Goal: Find contact information: Find contact information

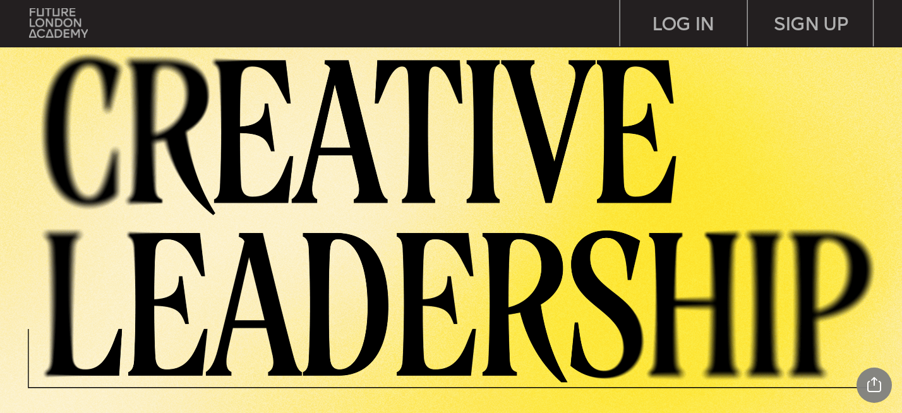
click at [782, 283] on img at bounding box center [466, 215] width 871 height 334
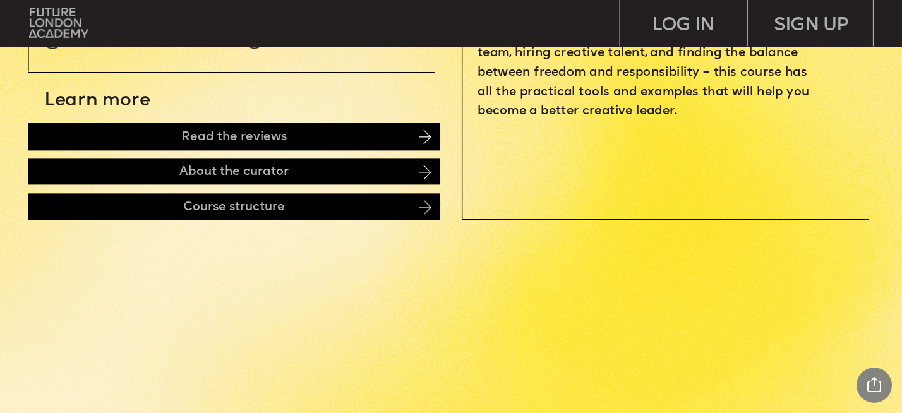
scroll to position [581, 0]
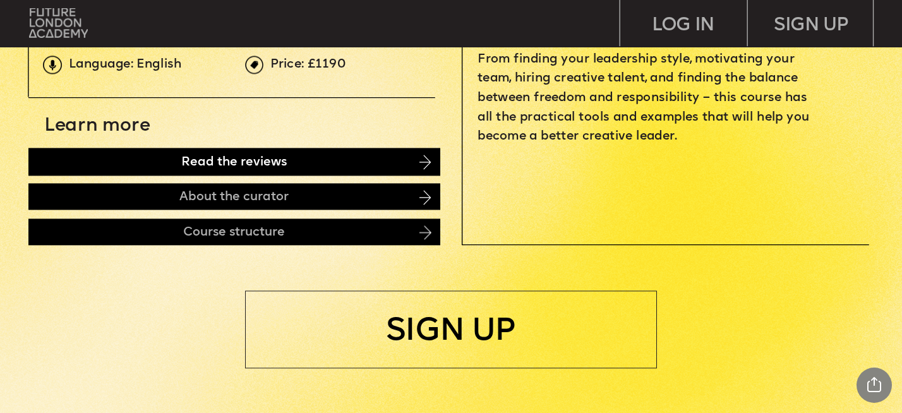
click at [386, 169] on div "Read the reviews" at bounding box center [234, 161] width 412 height 27
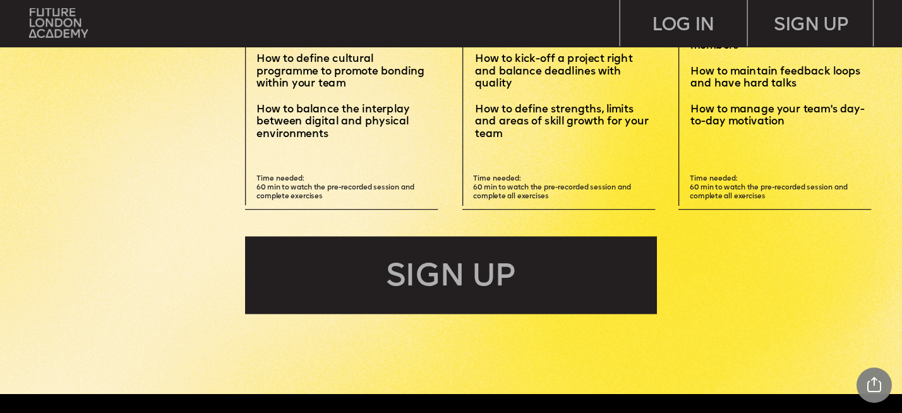
scroll to position [0, 0]
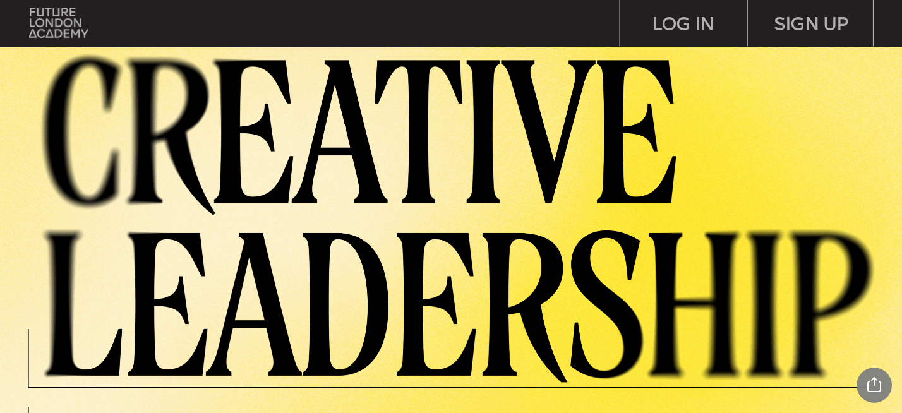
click at [455, 58] on img at bounding box center [466, 215] width 871 height 334
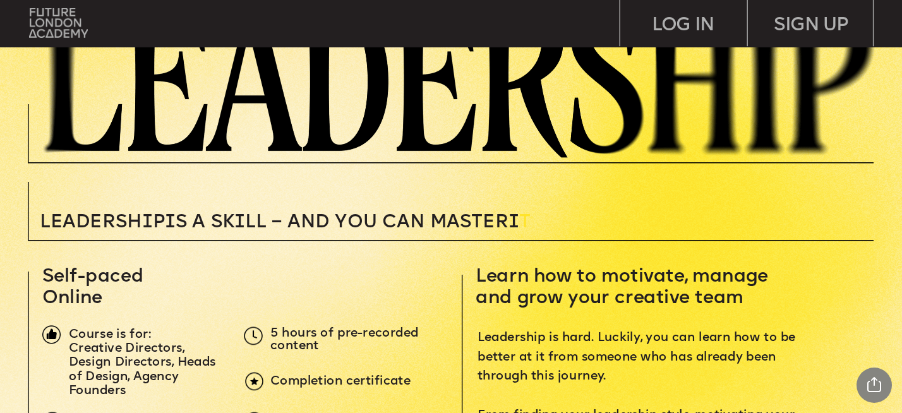
scroll to position [227, 0]
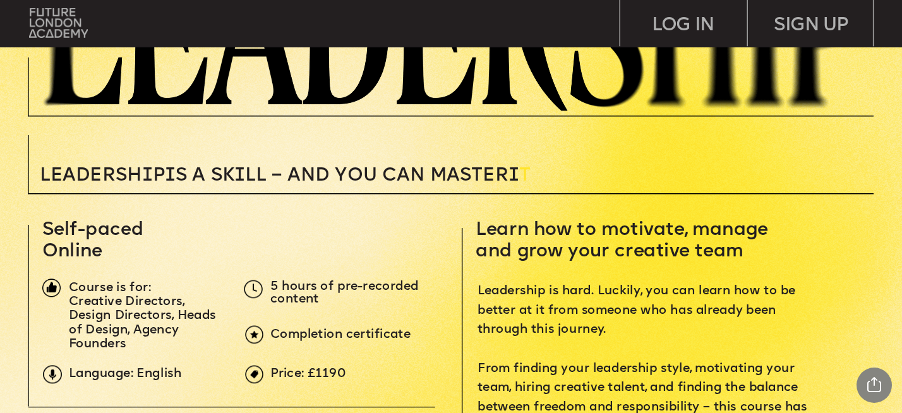
scroll to position [303, 0]
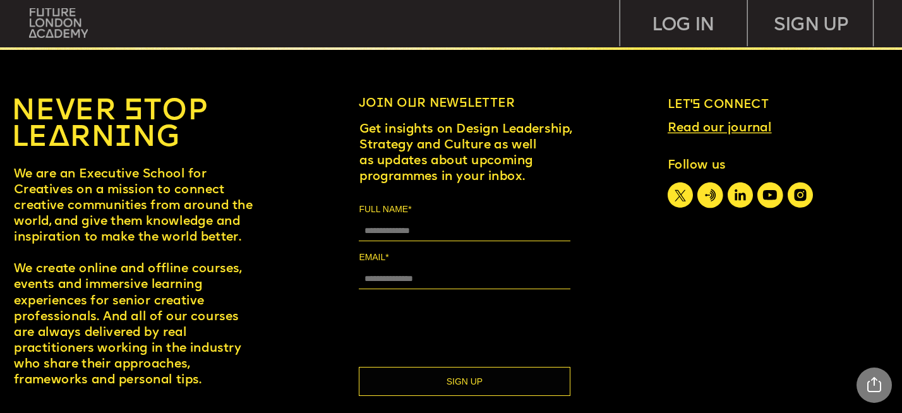
scroll to position [5675, 0]
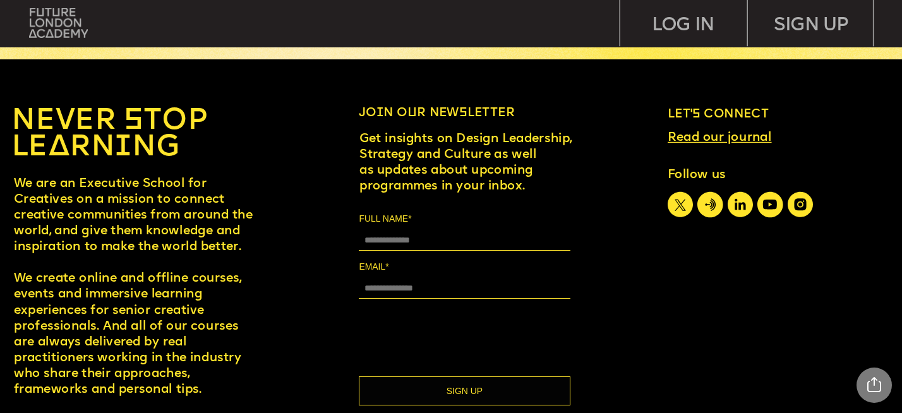
click at [755, 114] on span "Let’s connect" at bounding box center [717, 114] width 101 height 11
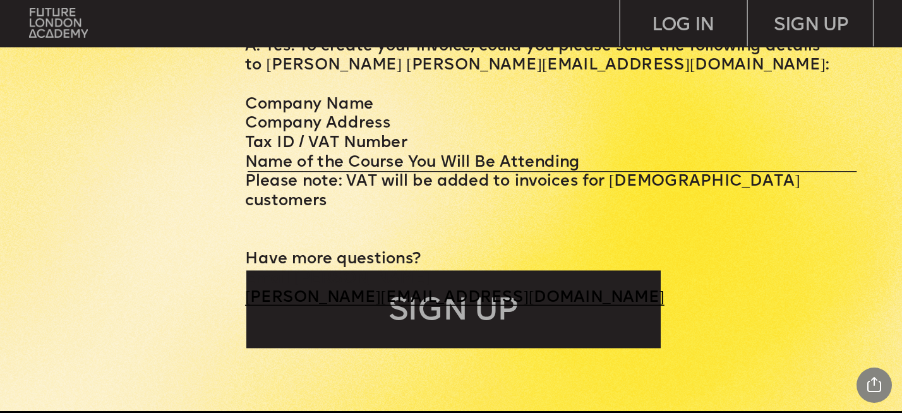
scroll to position [5298, 0]
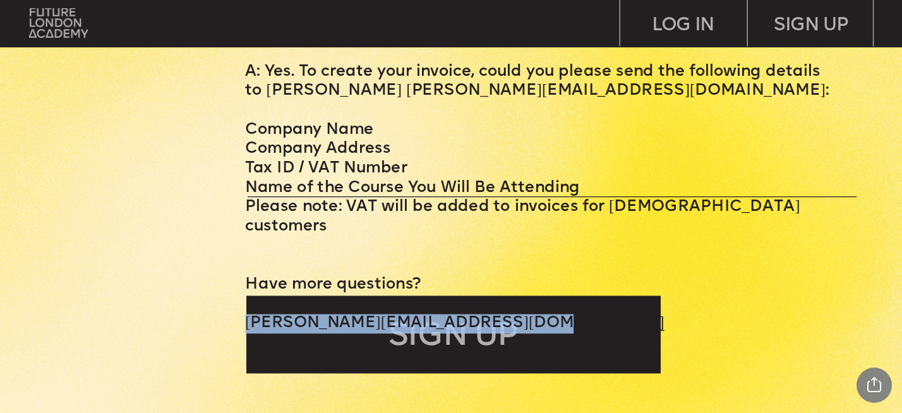
drag, startPoint x: 556, startPoint y: 265, endPoint x: 245, endPoint y: 265, distance: 311.3
click at [245, 314] on p "[PERSON_NAME][EMAIL_ADDRESS][DOMAIN_NAME]" at bounding box center [541, 324] width 592 height 20
copy link "[PERSON_NAME][EMAIL_ADDRESS][DOMAIN_NAME]"
